Goal: Task Accomplishment & Management: Complete application form

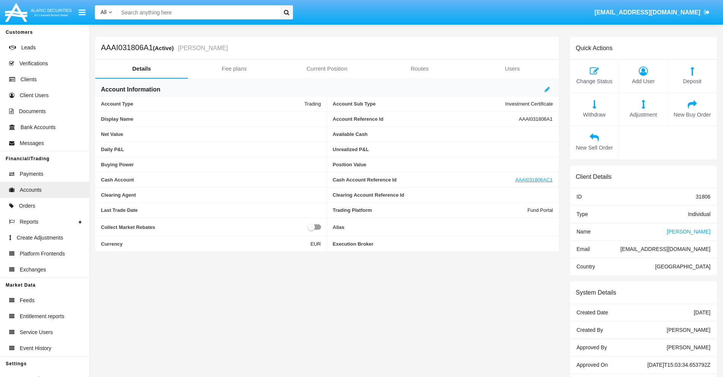
click at [234, 69] on link "Fee plans" at bounding box center [234, 69] width 93 height 18
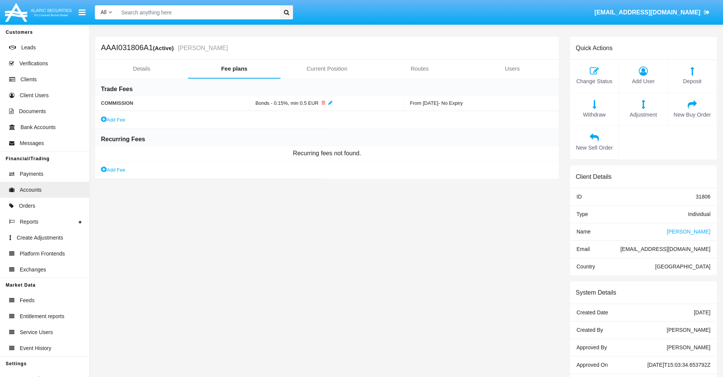
click at [114, 170] on link "Add Fee" at bounding box center [113, 170] width 24 height 8
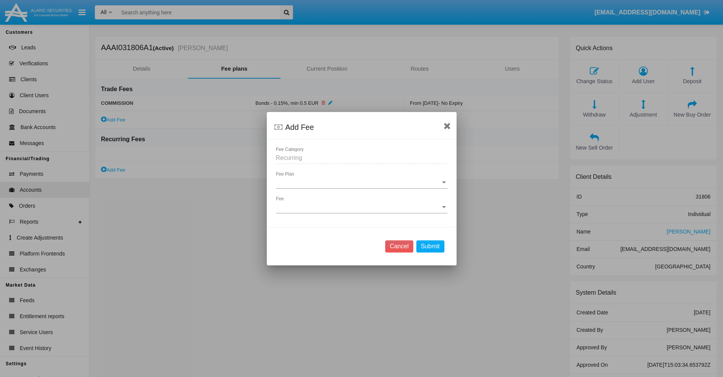
click at [361, 182] on span "Fee Plan" at bounding box center [358, 182] width 165 height 7
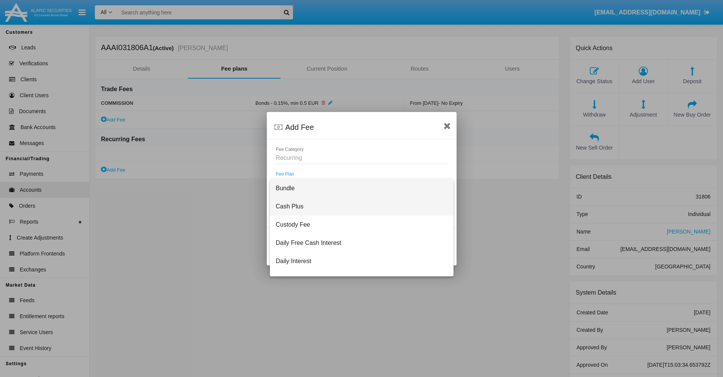
click at [359, 206] on span "Cash Plus" at bounding box center [362, 206] width 172 height 18
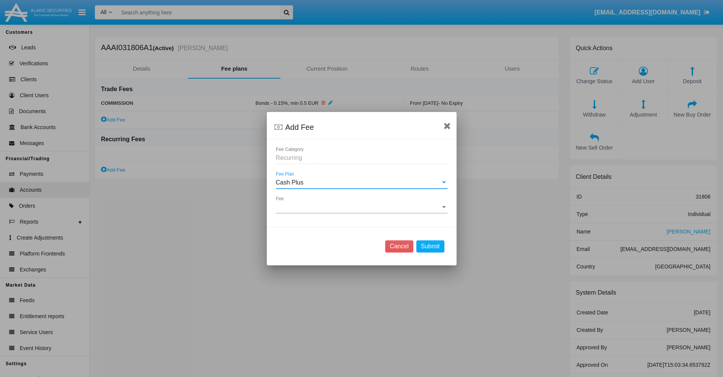
click at [361, 207] on span "Fee" at bounding box center [358, 207] width 165 height 7
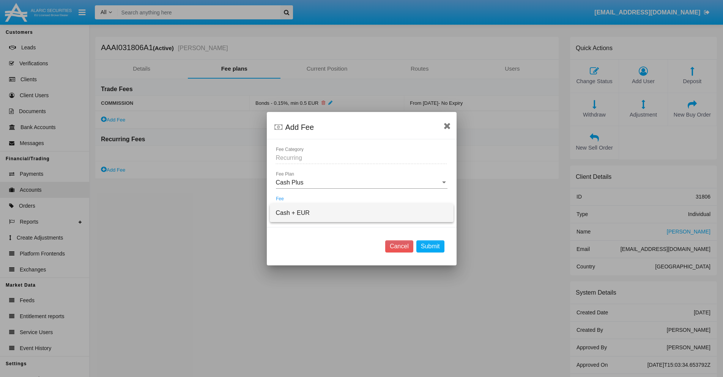
click at [361, 213] on span "Cash + EUR" at bounding box center [362, 213] width 172 height 18
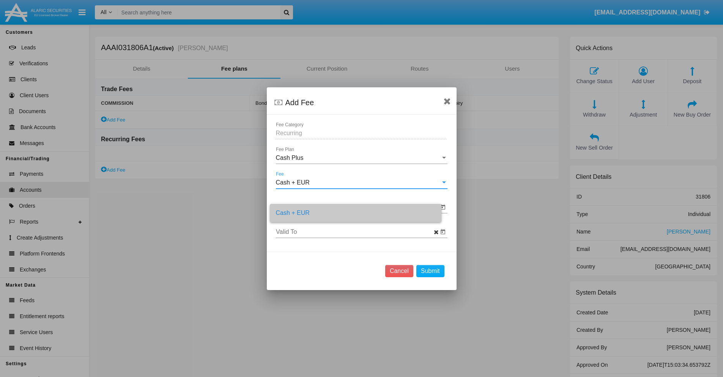
click at [357, 207] on input "Valid From" at bounding box center [357, 207] width 162 height 7
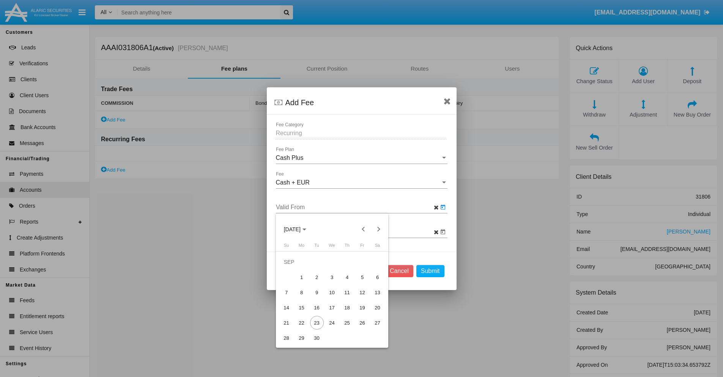
click at [298, 229] on span "[DATE]" at bounding box center [292, 229] width 17 height 6
click at [319, 283] on div "2025" at bounding box center [319, 283] width 24 height 14
click at [292, 298] on div "SEP" at bounding box center [292, 299] width 24 height 14
click at [317, 323] on div "23" at bounding box center [317, 323] width 14 height 14
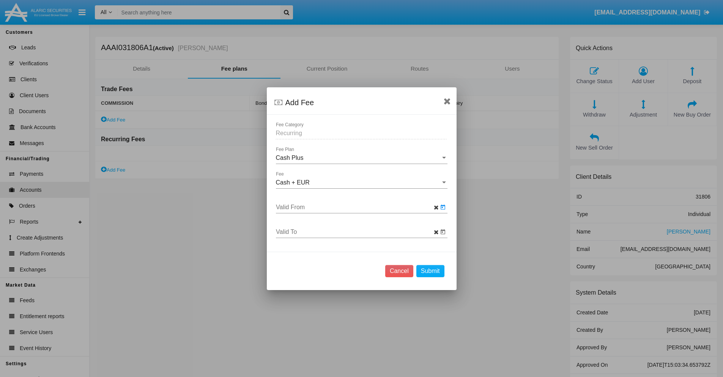
type input "[DATE]"
click at [357, 232] on input "Valid To" at bounding box center [357, 232] width 162 height 7
click at [298, 102] on span "[DATE]" at bounding box center [292, 102] width 17 height 6
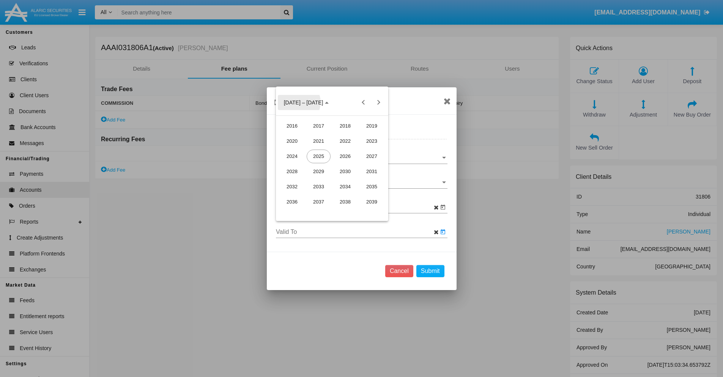
click at [319, 156] on div "2025" at bounding box center [319, 157] width 24 height 14
click at [319, 171] on div "OCT" at bounding box center [319, 172] width 24 height 14
click at [362, 181] on div "24" at bounding box center [363, 181] width 14 height 14
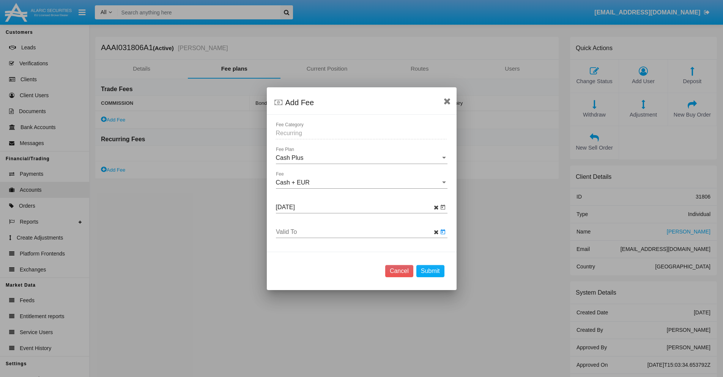
type input "[DATE]"
click at [430, 271] on button "Submit" at bounding box center [430, 271] width 28 height 12
